Goal: Task Accomplishment & Management: Manage account settings

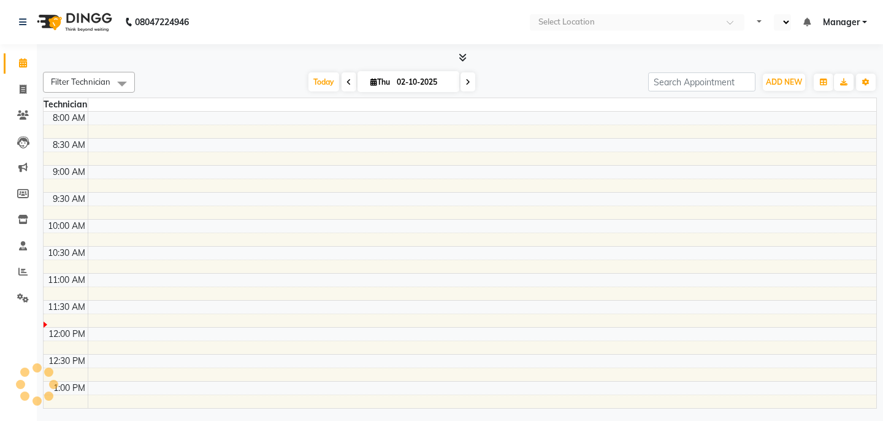
select select "en"
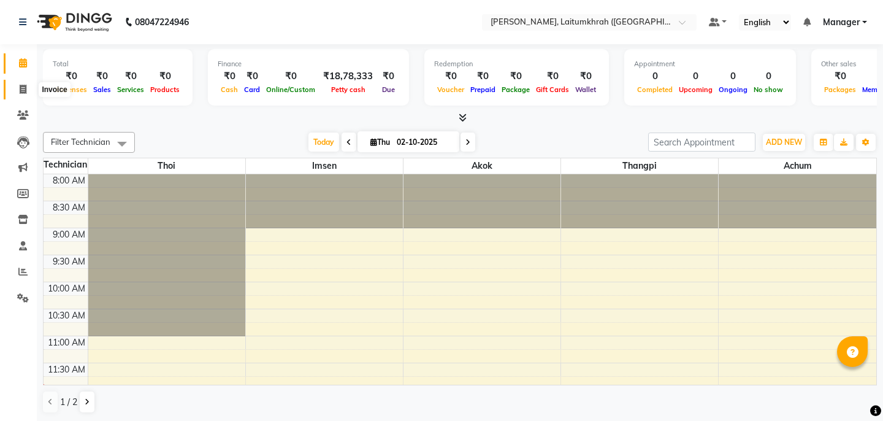
click at [29, 96] on span at bounding box center [22, 90] width 21 height 14
select select "3812"
select select "service"
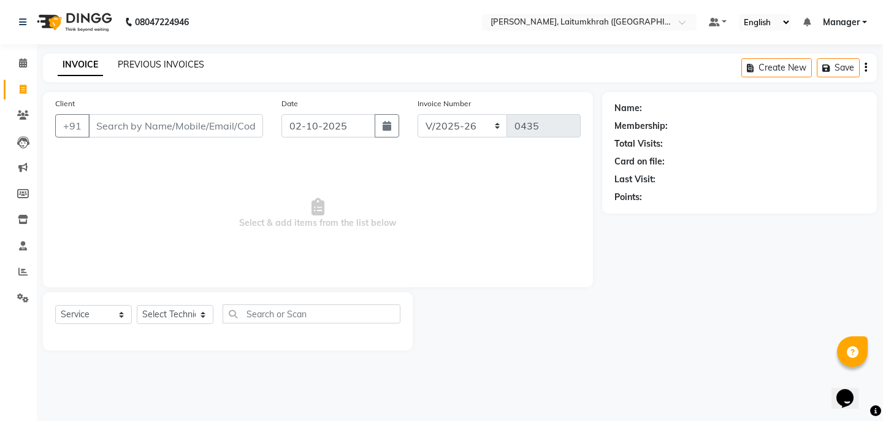
click at [169, 65] on link "PREVIOUS INVOICES" at bounding box center [161, 64] width 86 height 11
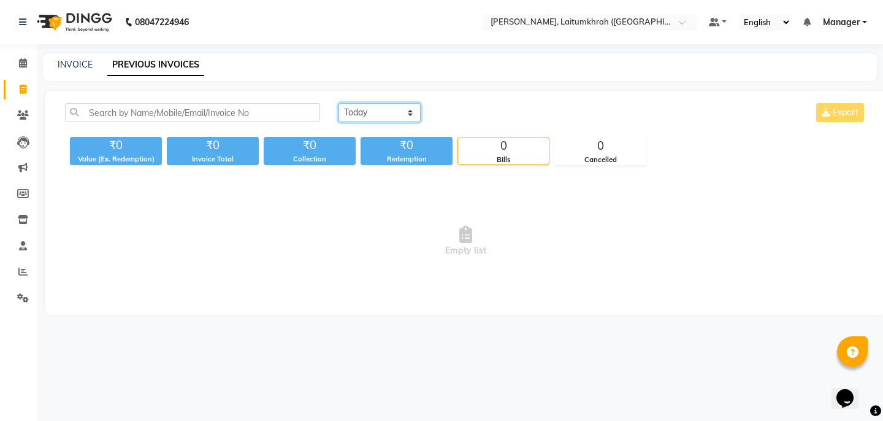
click at [375, 121] on select "[DATE] [DATE] Custom Range" at bounding box center [380, 112] width 82 height 19
click at [394, 107] on select "[DATE] [DATE] Custom Range" at bounding box center [385, 113] width 92 height 19
click at [391, 94] on div "[DATE] [DATE] Custom Range Export ₹0 Value (Ex. Redemption) ₹0 Invoice Total ₹0…" at bounding box center [465, 203] width 841 height 224
click at [386, 107] on select "[DATE] [DATE] Custom Range" at bounding box center [380, 112] width 82 height 19
select select "[DATE]"
